Goal: Use online tool/utility: Utilize a website feature to perform a specific function

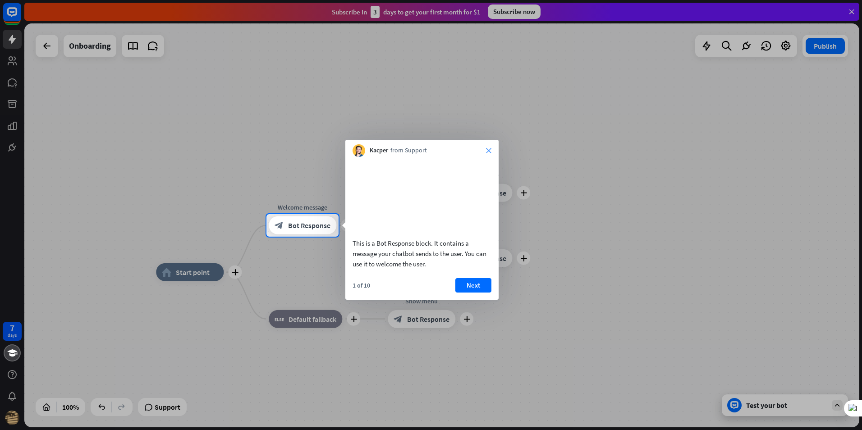
click at [488, 151] on icon "close" at bounding box center [488, 150] width 5 height 5
click at [488, 151] on div at bounding box center [431, 107] width 862 height 214
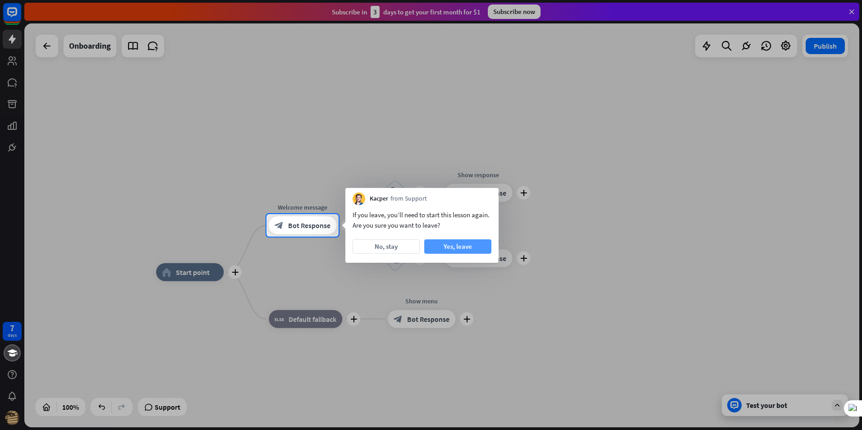
click at [454, 249] on button "Yes, leave" at bounding box center [457, 246] width 67 height 14
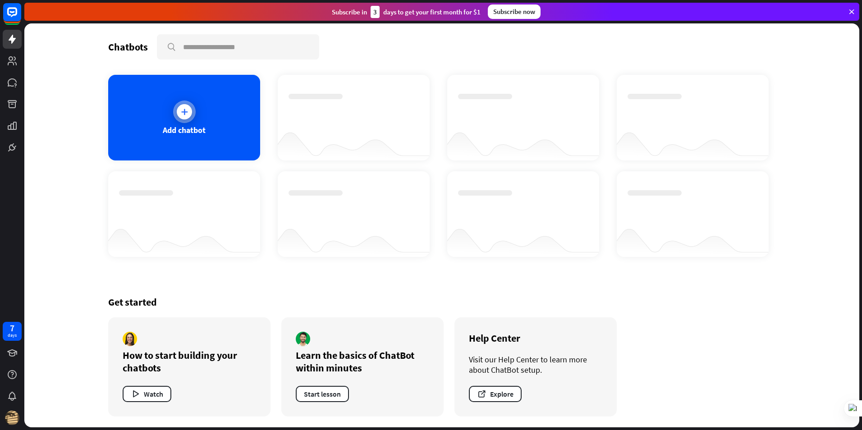
click at [185, 108] on icon at bounding box center [184, 111] width 9 height 9
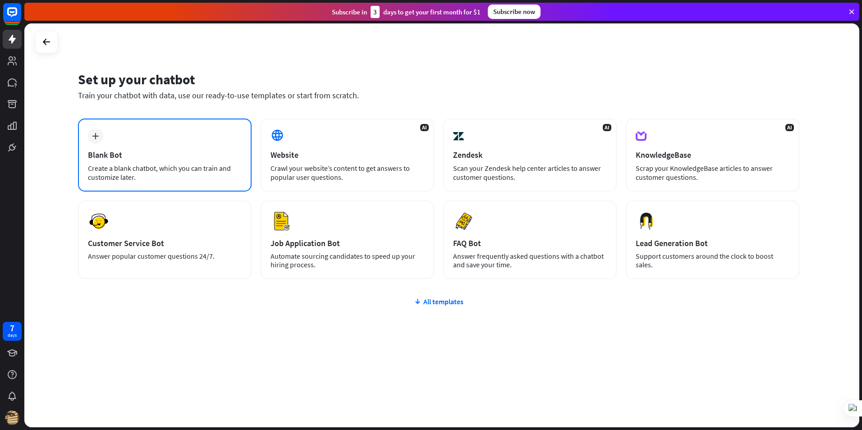
click at [134, 138] on div "plus Blank Bot Create a blank chatbot, which you can train and customize later." at bounding box center [165, 155] width 174 height 73
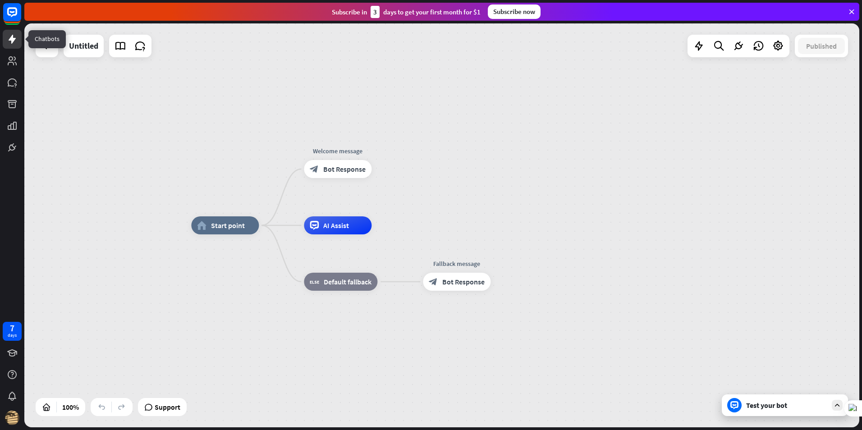
click at [11, 36] on icon at bounding box center [12, 39] width 11 height 11
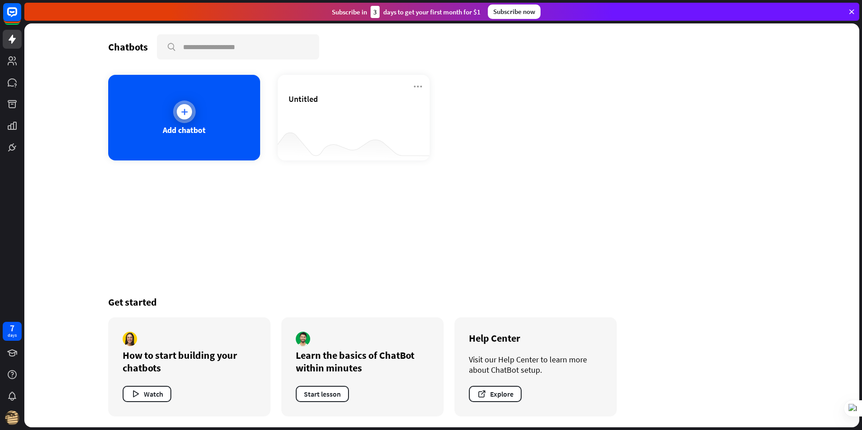
click at [187, 105] on div at bounding box center [184, 111] width 15 height 15
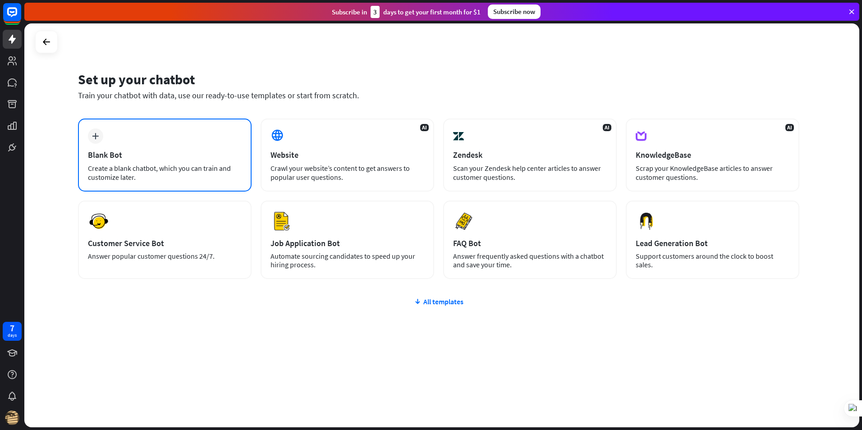
click at [101, 126] on div "plus Blank Bot Create a blank chatbot, which you can train and customize later." at bounding box center [165, 155] width 174 height 73
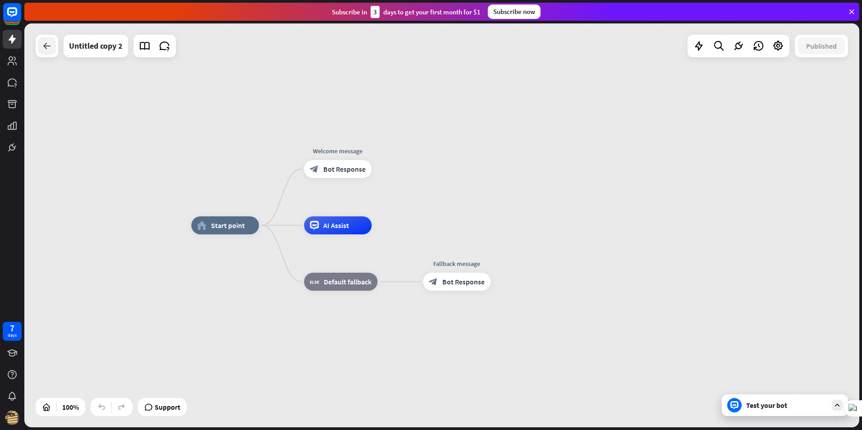
click at [44, 46] on icon at bounding box center [46, 46] width 11 height 11
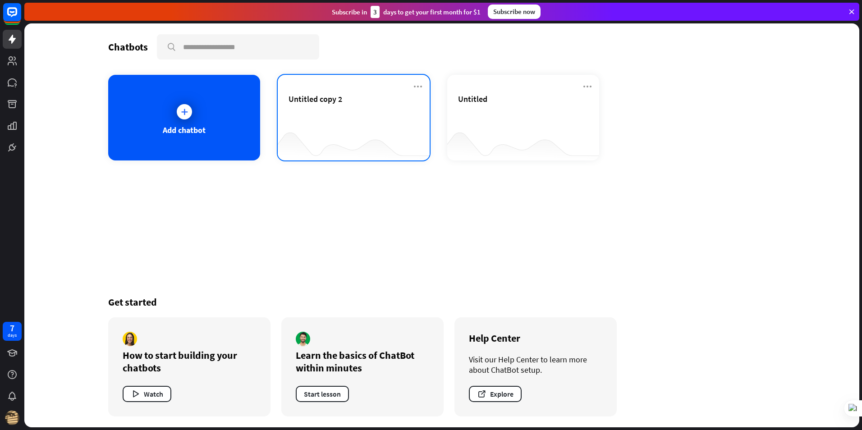
click at [411, 94] on div "Untitled copy 2" at bounding box center [354, 99] width 130 height 10
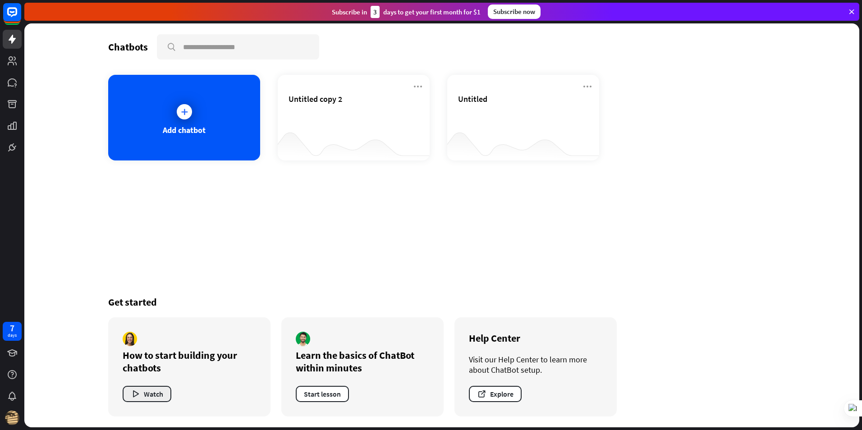
click at [155, 393] on button "Watch" at bounding box center [147, 394] width 49 height 16
